Goal: Task Accomplishment & Management: Manage account settings

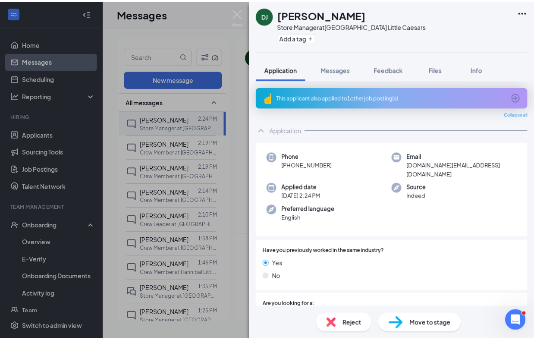
scroll to position [160, 0]
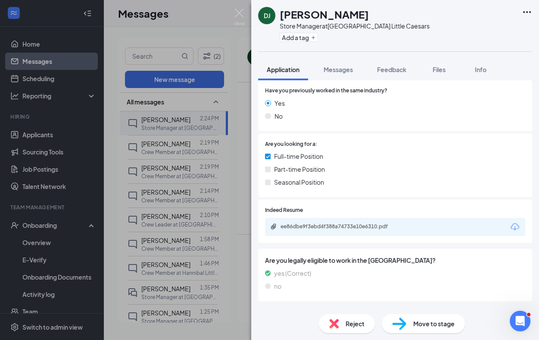
click at [245, 17] on div "DJ [PERSON_NAME] Store Manager at [GEOGRAPHIC_DATA] Little Caesars Add a tag Ap…" at bounding box center [269, 170] width 539 height 340
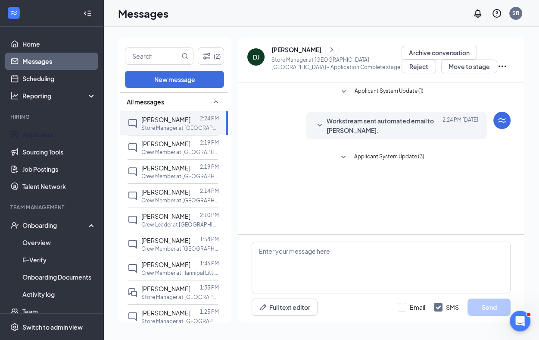
click at [33, 129] on link "Applicants" at bounding box center [59, 134] width 74 height 17
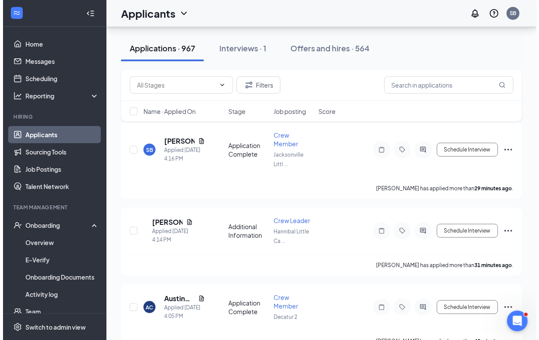
scroll to position [106, 0]
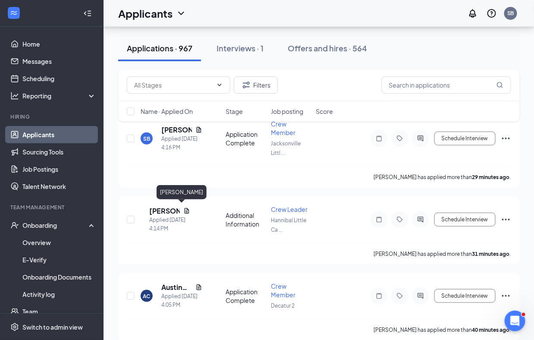
click at [167, 212] on h5 "[PERSON_NAME]" at bounding box center [164, 210] width 31 height 9
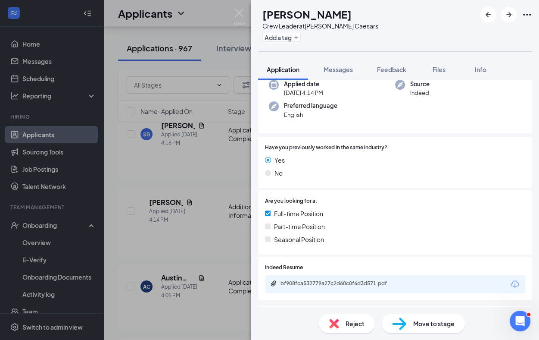
scroll to position [140, 0]
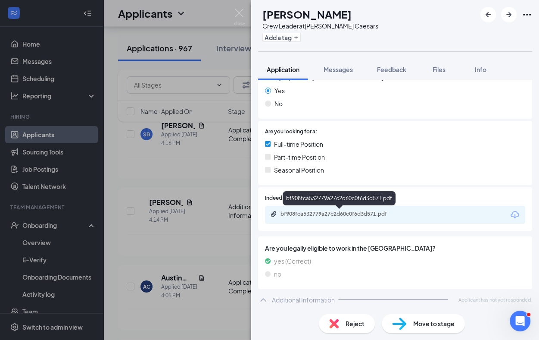
click at [340, 210] on div "bf908fca532779a27c2d60c0f6d3d571.pdf" at bounding box center [341, 213] width 121 height 7
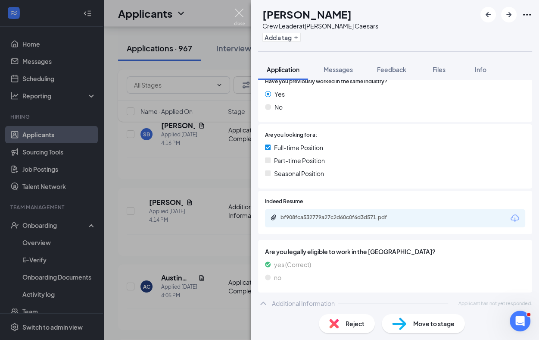
click at [237, 16] on img at bounding box center [239, 17] width 11 height 17
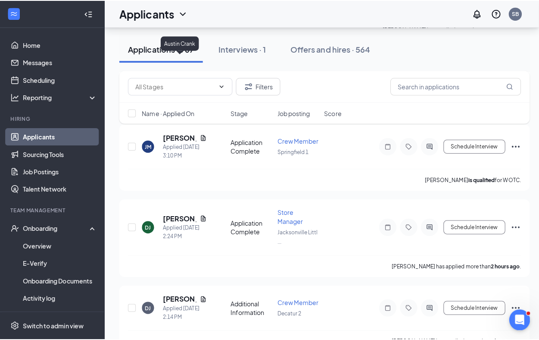
scroll to position [353, 0]
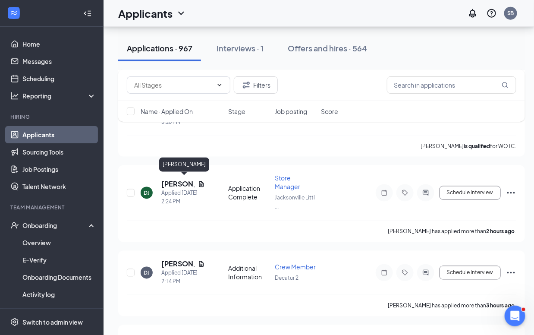
click at [163, 179] on h5 "[PERSON_NAME]" at bounding box center [177, 183] width 33 height 9
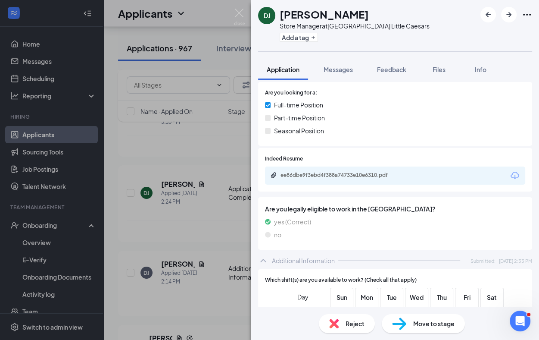
scroll to position [282, 0]
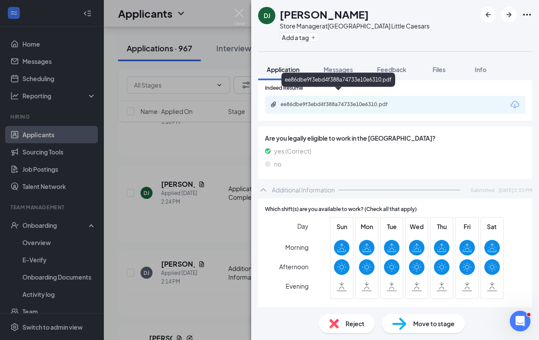
click at [350, 101] on div "ee86dbe9f3ebd4f388a74733e10e6310.pdf" at bounding box center [341, 104] width 121 height 7
